Goal: Information Seeking & Learning: Check status

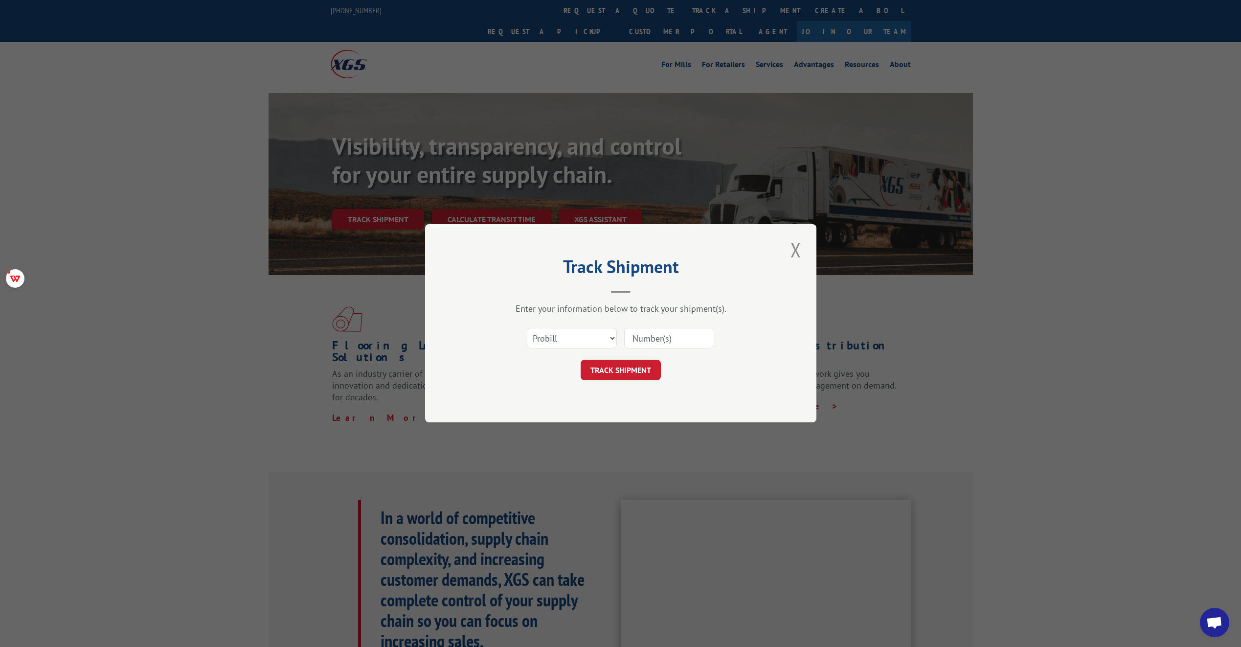
click at [653, 342] on input at bounding box center [669, 338] width 90 height 21
click at [581, 360] on button "TRACK SHIPMENT" at bounding box center [621, 370] width 80 height 21
type input "17386520"
click button "TRACK SHIPMENT" at bounding box center [621, 370] width 80 height 21
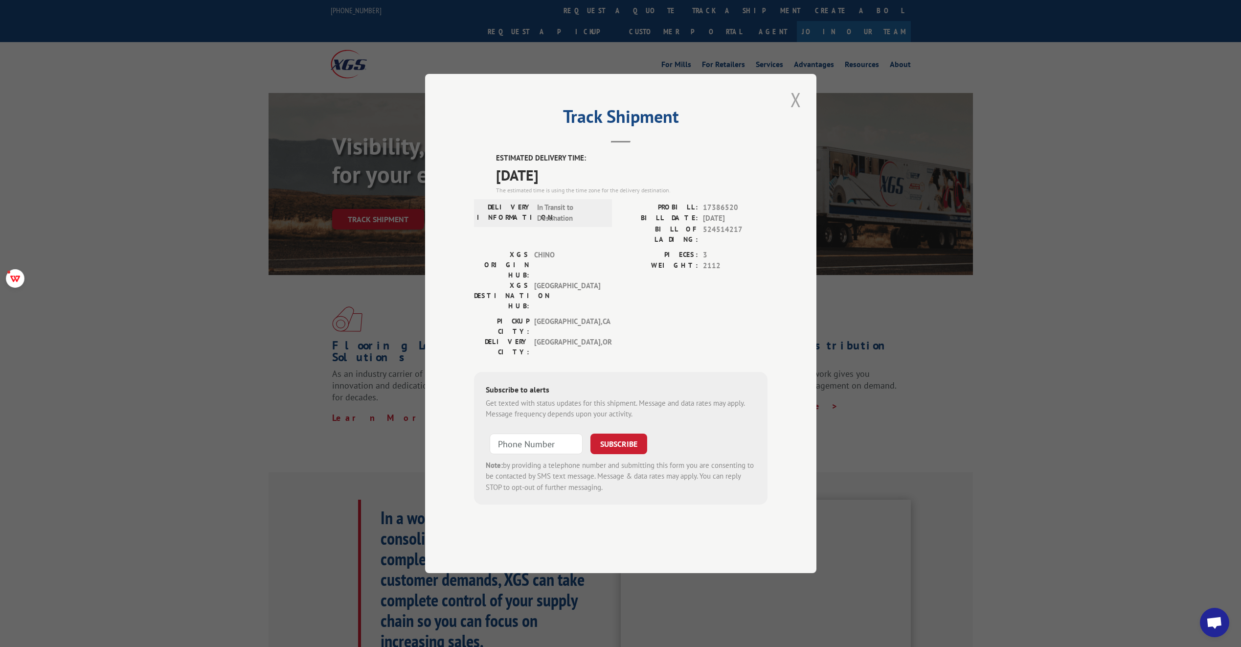
click at [794, 113] on button "Close modal" at bounding box center [796, 99] width 17 height 27
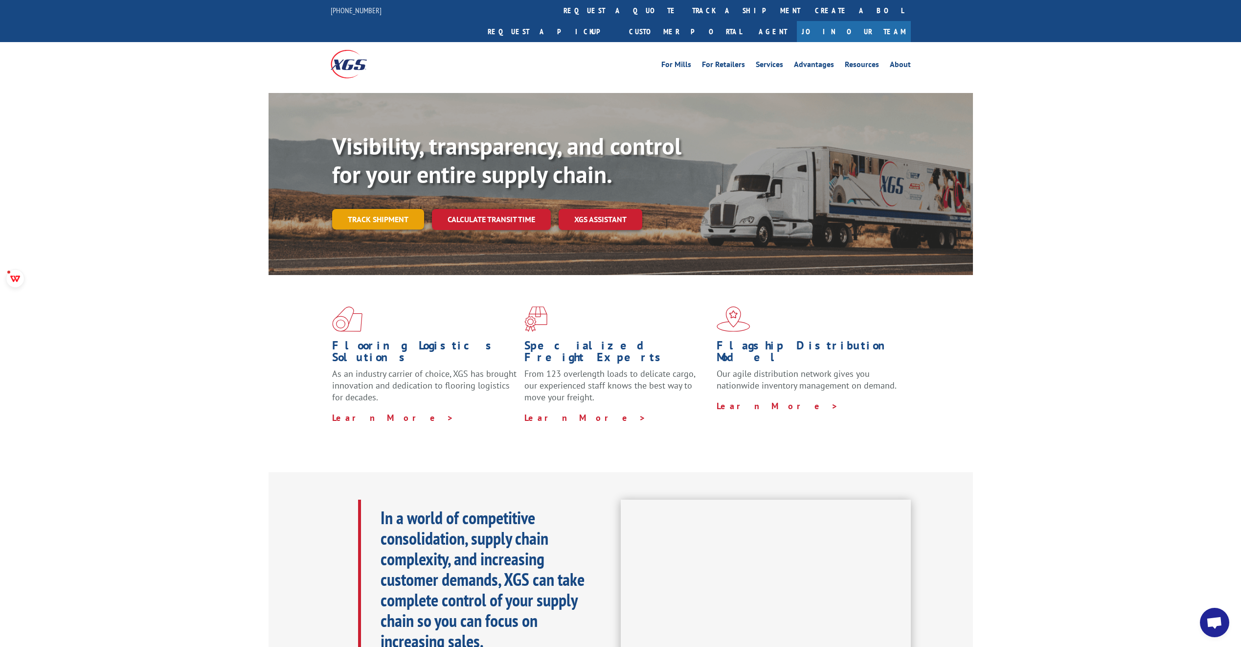
click at [381, 209] on link "Track shipment" at bounding box center [378, 219] width 92 height 21
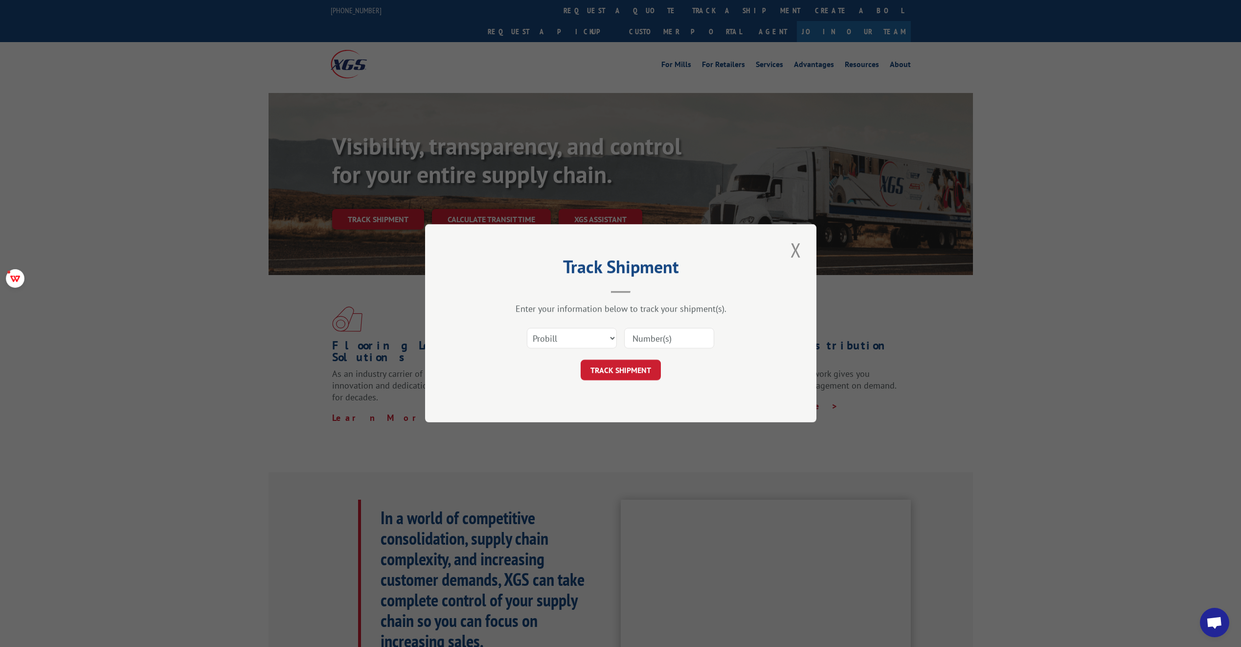
click at [645, 334] on input at bounding box center [669, 338] width 90 height 21
paste input "17386520"
type input "17386520"
click at [608, 361] on button "TRACK SHIPMENT" at bounding box center [621, 370] width 80 height 21
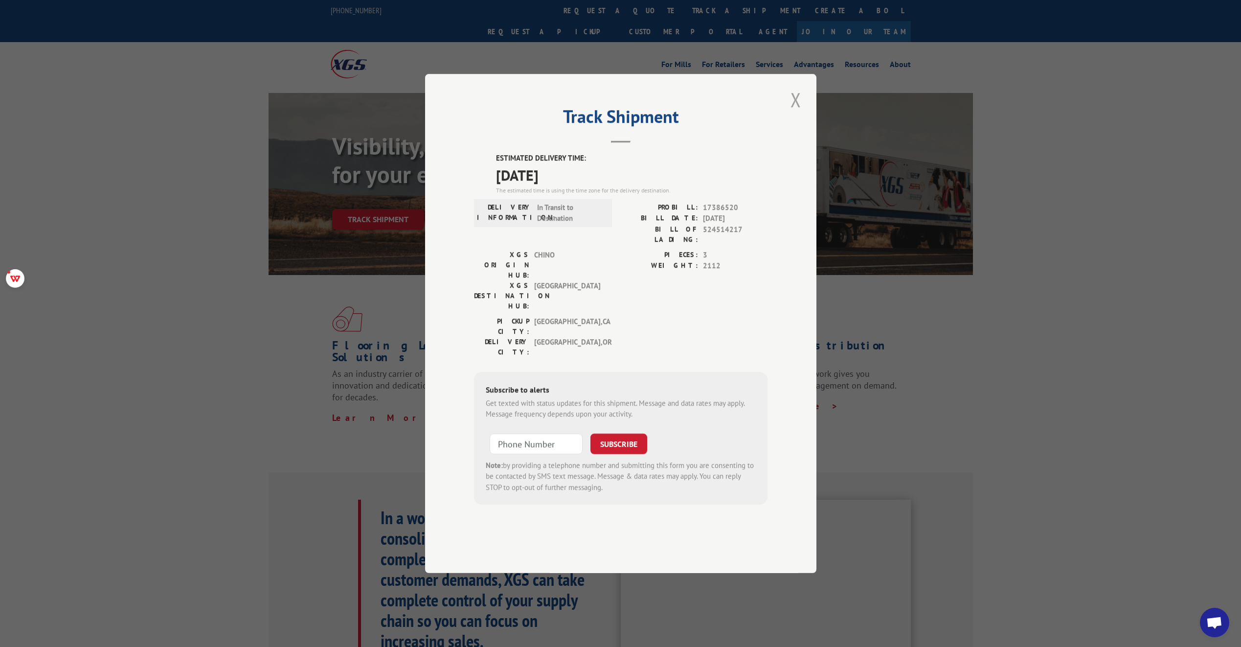
click at [792, 113] on button "Close modal" at bounding box center [796, 99] width 17 height 27
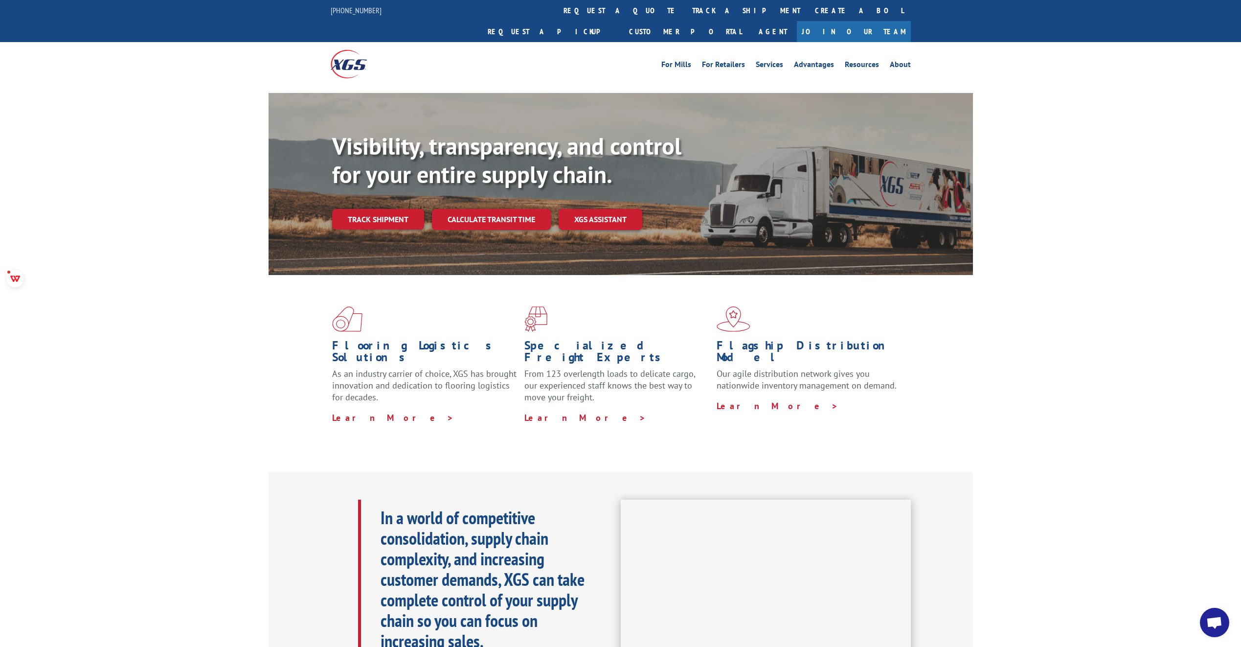
click at [1061, 335] on div "Flooring Logistics Solutions As an industry carrier of choice, XGS has brought …" at bounding box center [620, 373] width 1241 height 197
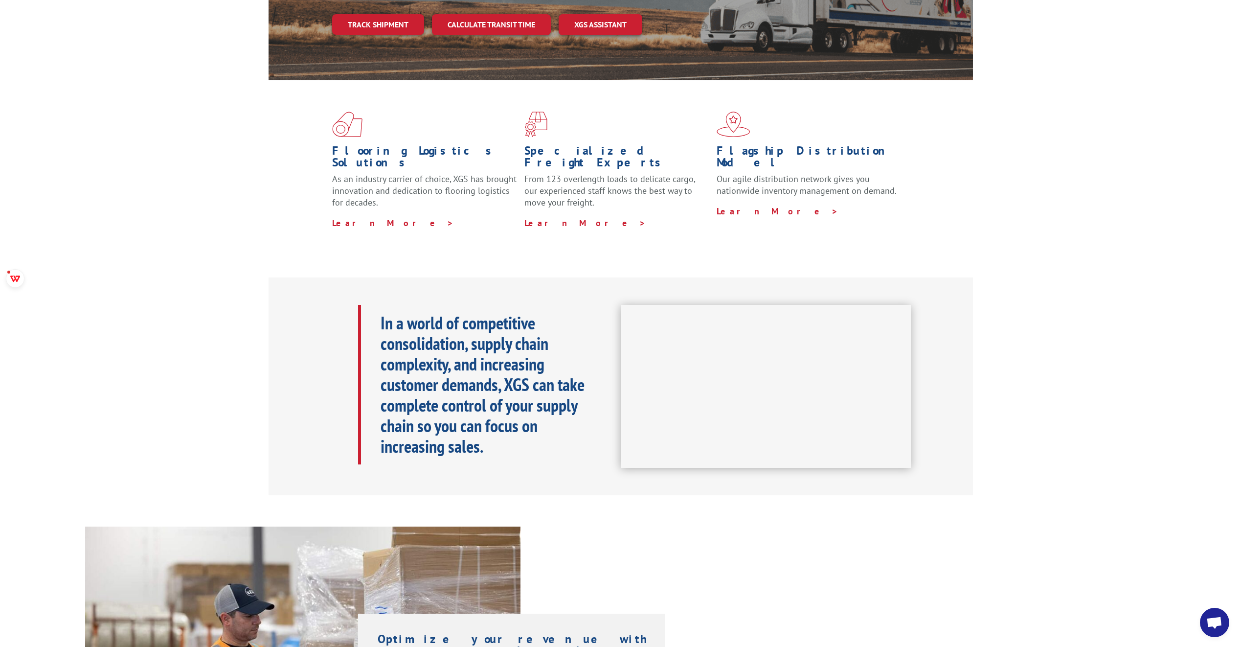
scroll to position [196, 0]
